Goal: Task Accomplishment & Management: Use online tool/utility

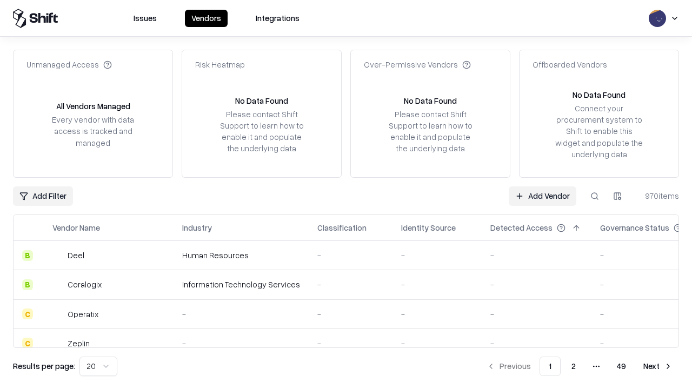
click at [542, 196] on link "Add Vendor" at bounding box center [543, 195] width 68 height 19
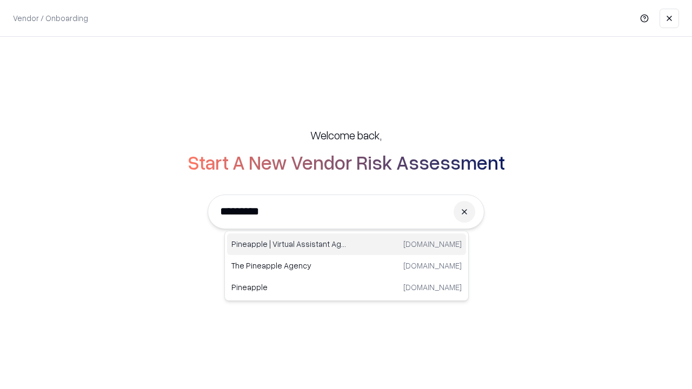
click at [346, 244] on div "Pineapple | Virtual Assistant Agency [DOMAIN_NAME]" at bounding box center [346, 244] width 239 height 22
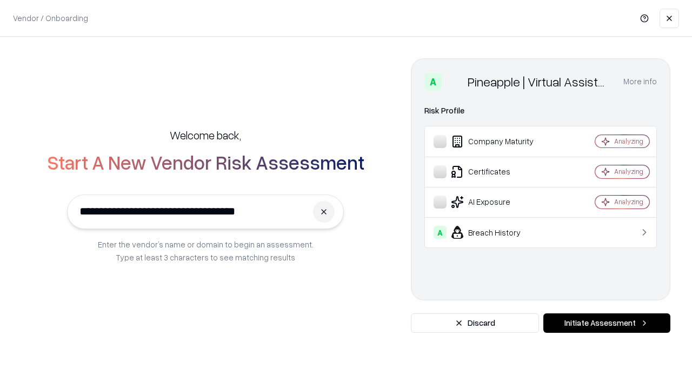
type input "**********"
click at [606, 323] on button "Initiate Assessment" at bounding box center [606, 322] width 127 height 19
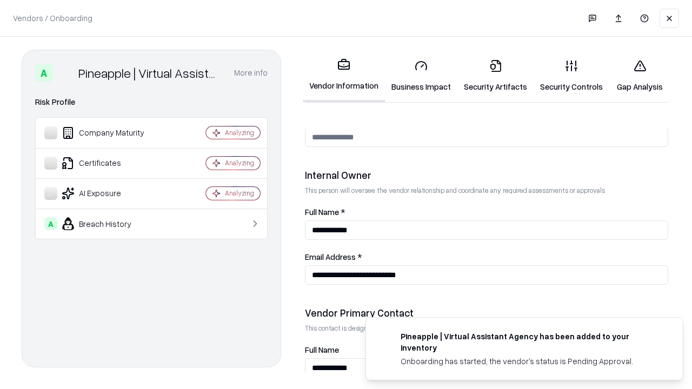
scroll to position [560, 0]
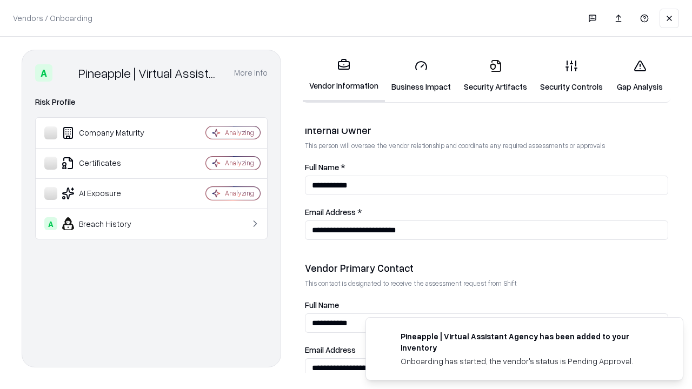
click at [421, 76] on link "Business Impact" at bounding box center [421, 76] width 72 height 50
click at [639, 76] on link "Gap Analysis" at bounding box center [639, 76] width 61 height 50
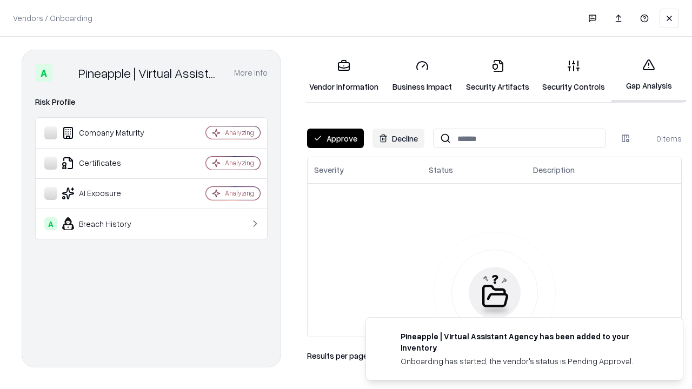
click at [335, 138] on button "Approve" at bounding box center [335, 138] width 57 height 19
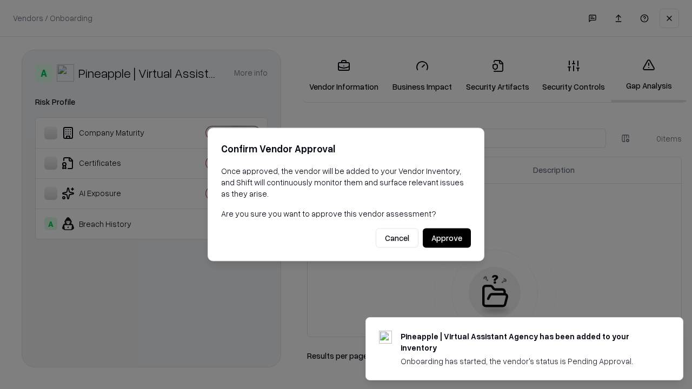
click at [446, 238] on button "Approve" at bounding box center [447, 238] width 48 height 19
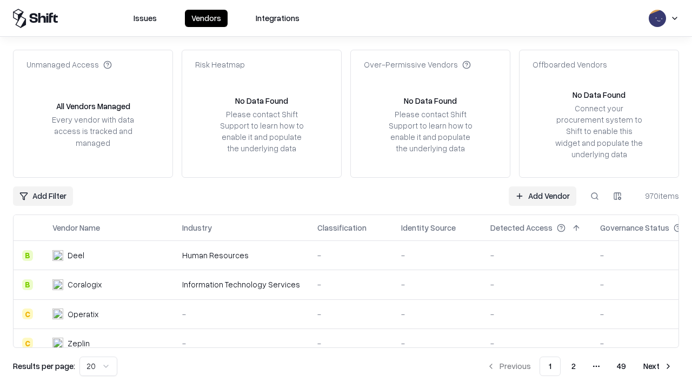
type input "**********"
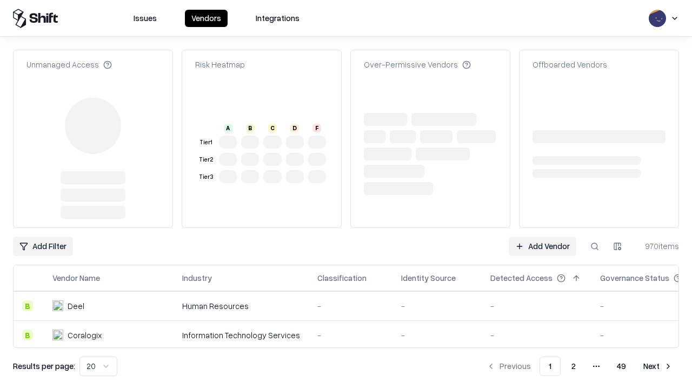
click at [542, 237] on link "Add Vendor" at bounding box center [543, 246] width 68 height 19
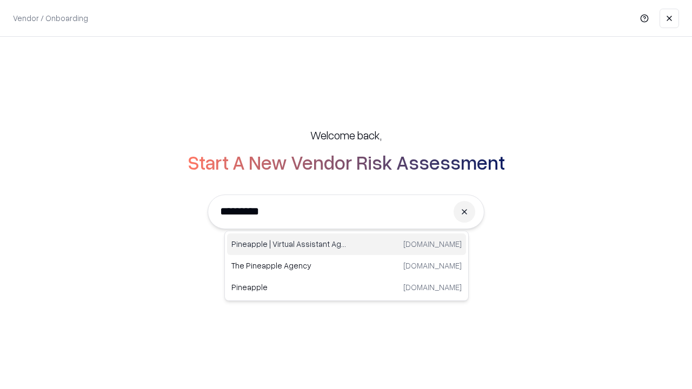
click at [346, 244] on div "Pineapple | Virtual Assistant Agency [DOMAIN_NAME]" at bounding box center [346, 244] width 239 height 22
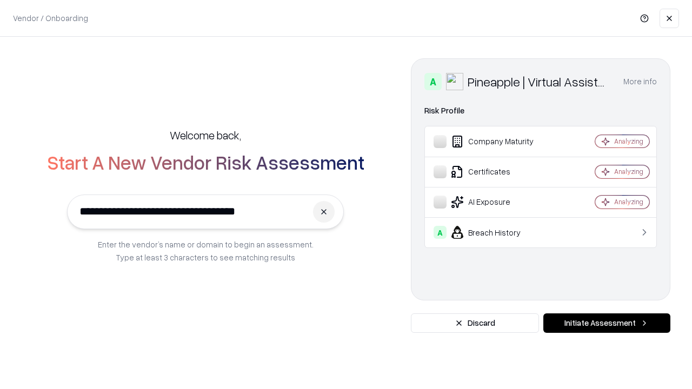
type input "**********"
click at [606, 323] on button "Initiate Assessment" at bounding box center [606, 322] width 127 height 19
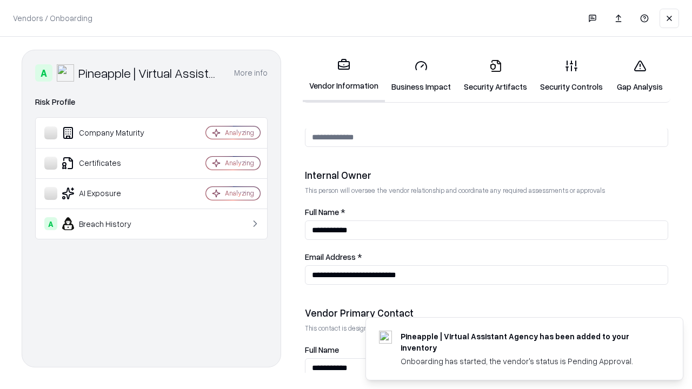
scroll to position [560, 0]
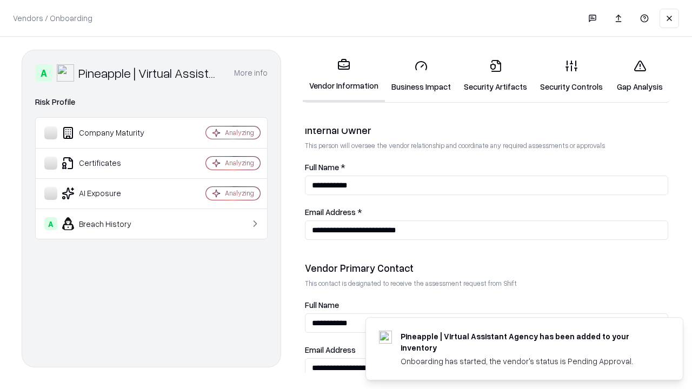
click at [639, 76] on link "Gap Analysis" at bounding box center [639, 76] width 61 height 50
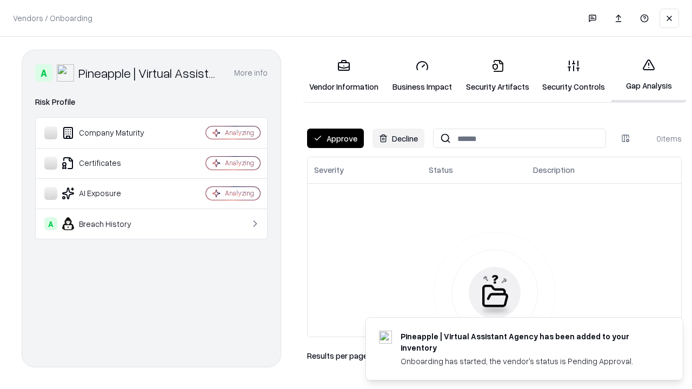
click at [335, 138] on button "Approve" at bounding box center [335, 138] width 57 height 19
